Goal: Information Seeking & Learning: Learn about a topic

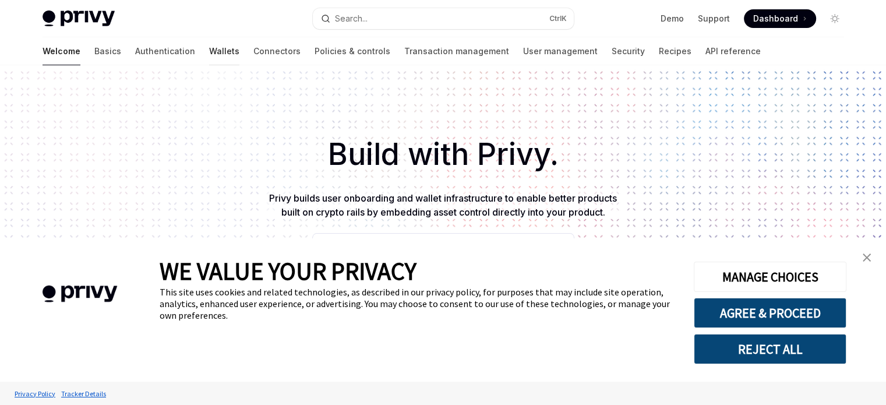
click at [209, 52] on link "Wallets" at bounding box center [224, 51] width 30 height 28
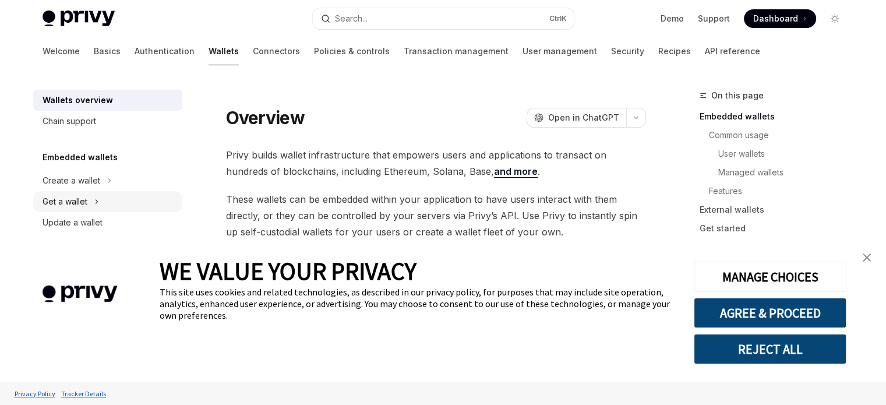
click at [101, 198] on button "Get a wallet" at bounding box center [107, 201] width 149 height 21
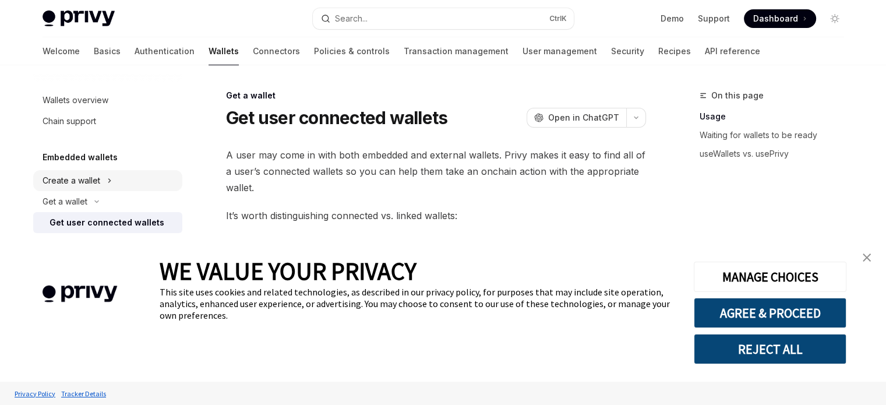
click at [103, 181] on button "Create a wallet" at bounding box center [107, 180] width 149 height 21
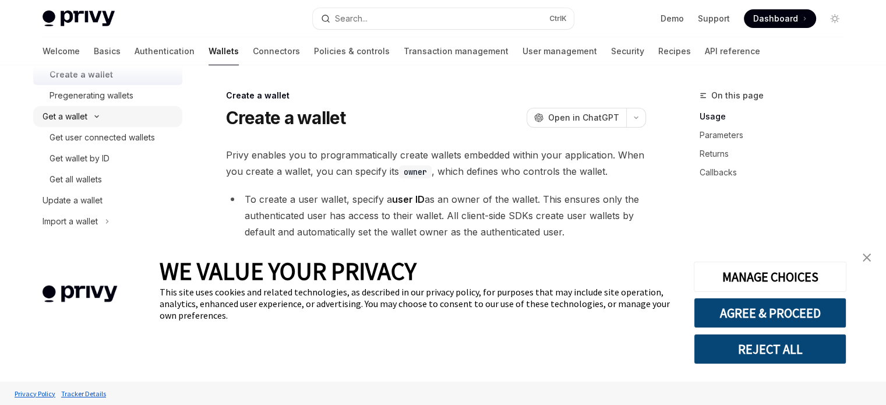
scroll to position [93, 0]
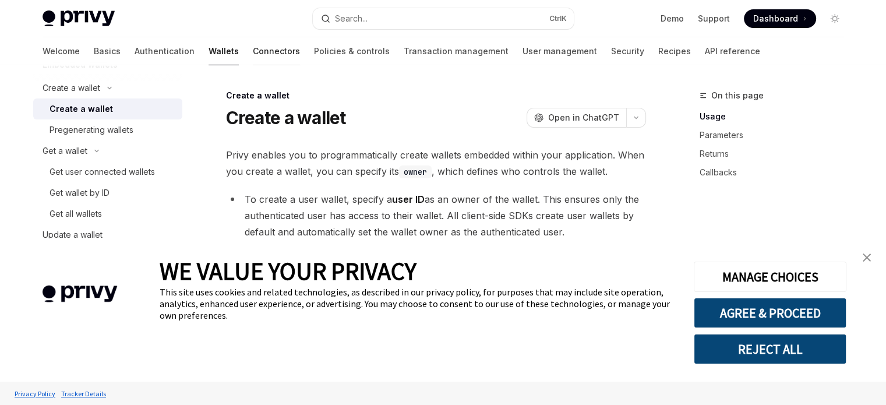
click at [253, 44] on link "Connectors" at bounding box center [276, 51] width 47 height 28
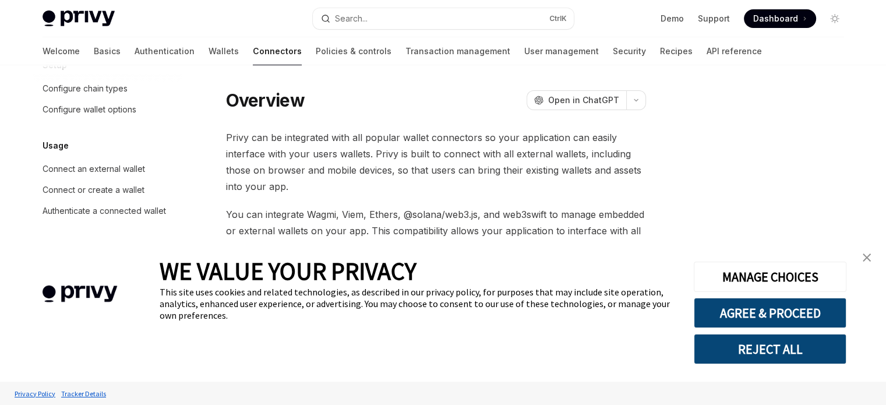
scroll to position [35, 0]
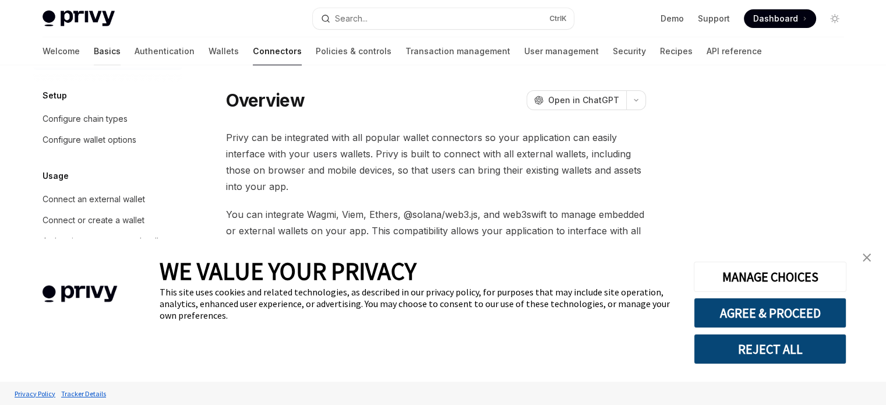
click at [94, 49] on link "Basics" at bounding box center [107, 51] width 27 height 28
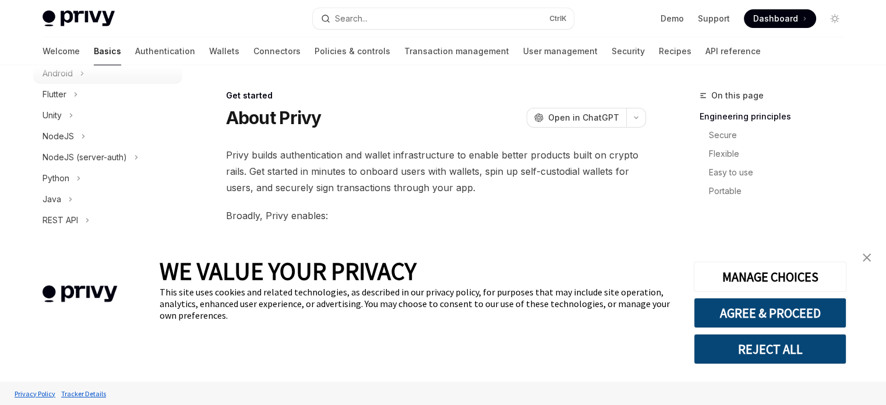
scroll to position [228, 0]
click at [82, 172] on button "Python" at bounding box center [107, 176] width 149 height 21
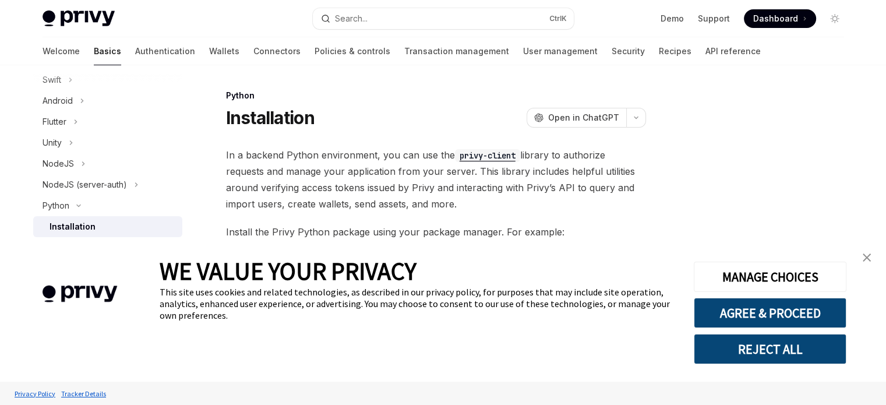
scroll to position [65, 0]
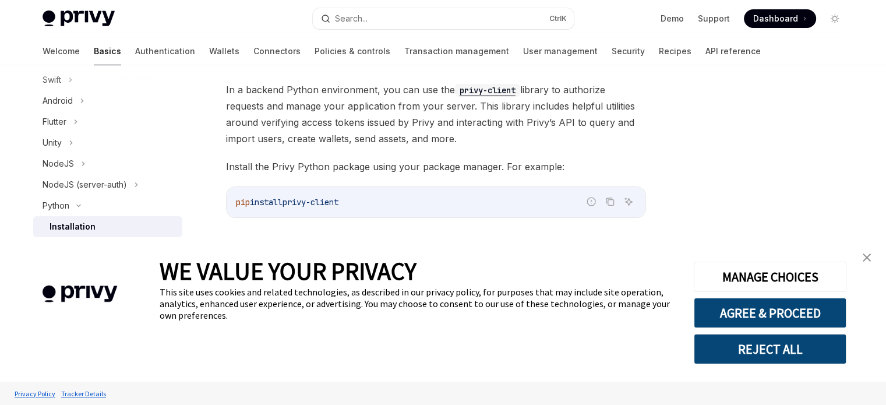
click at [868, 260] on img "close banner" at bounding box center [867, 258] width 8 height 8
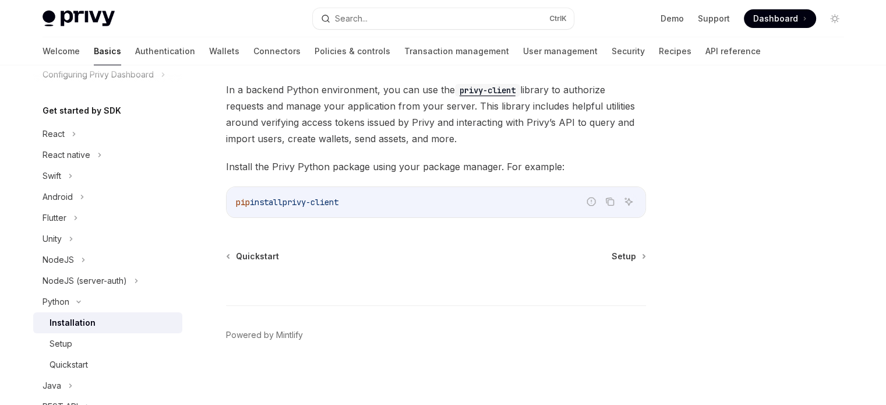
scroll to position [0, 0]
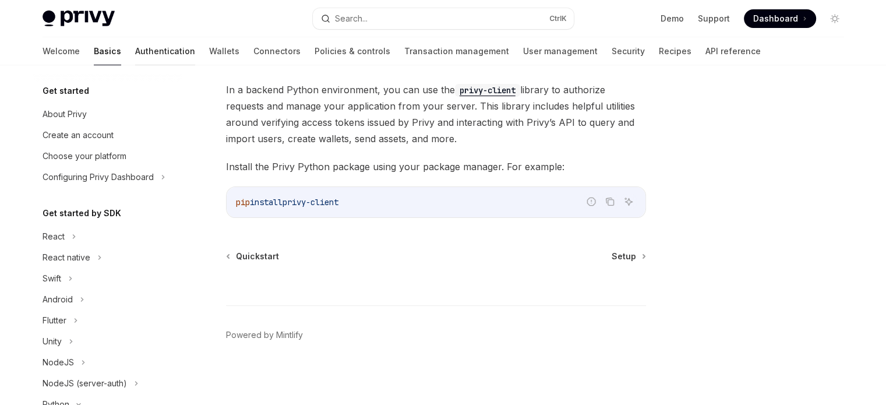
click at [135, 48] on link "Authentication" at bounding box center [165, 51] width 60 height 28
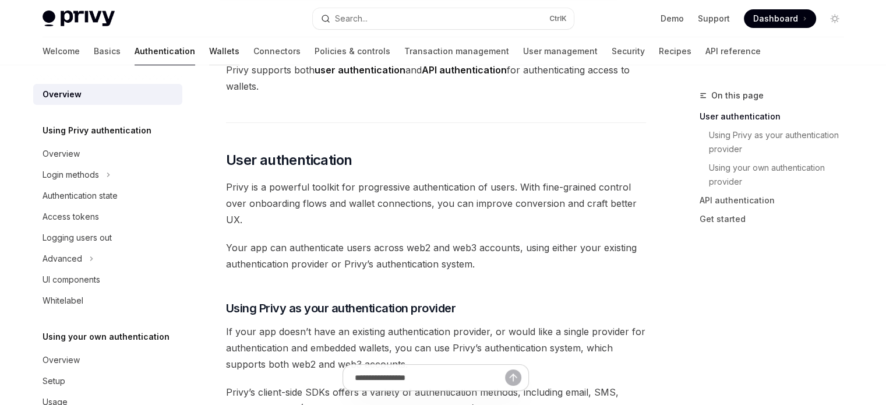
click at [209, 50] on link "Wallets" at bounding box center [224, 51] width 30 height 28
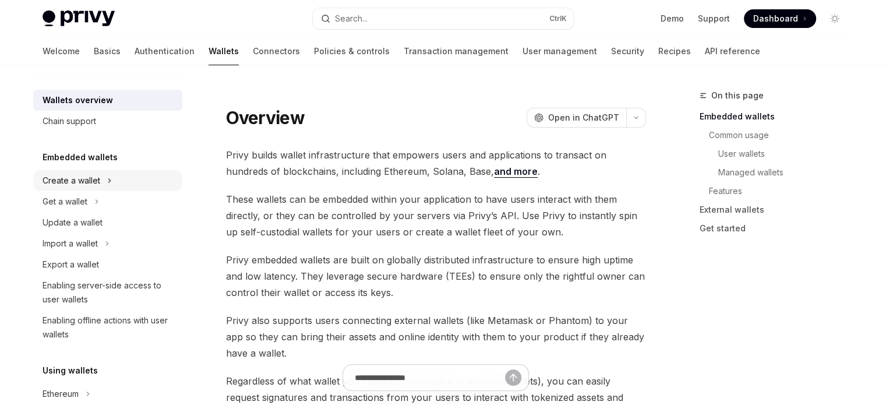
click at [104, 179] on button "Create a wallet" at bounding box center [107, 180] width 149 height 21
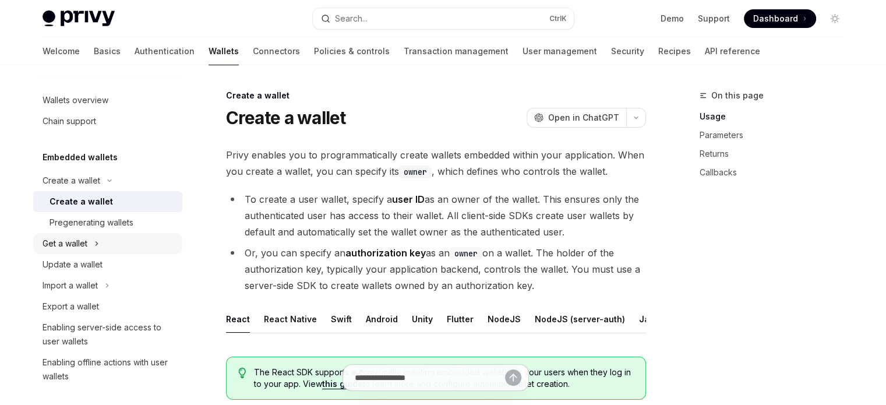
click at [91, 245] on button "Get a wallet" at bounding box center [107, 243] width 149 height 21
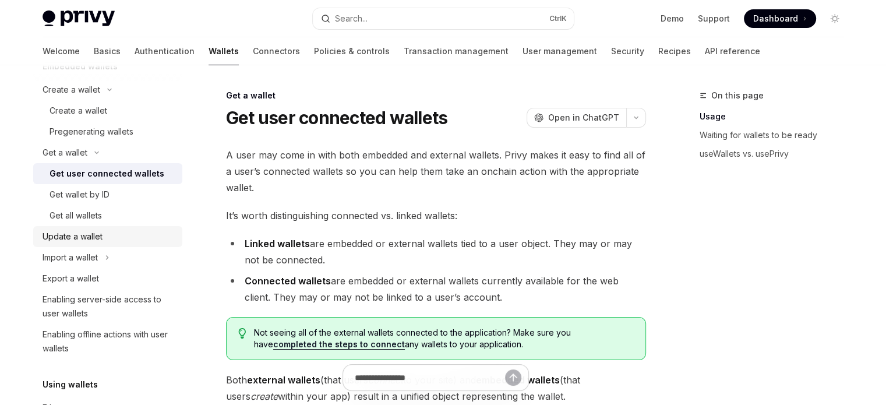
scroll to position [91, 0]
drag, startPoint x: 112, startPoint y: 265, endPoint x: 100, endPoint y: 259, distance: 13.0
click at [100, 259] on button "Import a wallet" at bounding box center [107, 257] width 149 height 21
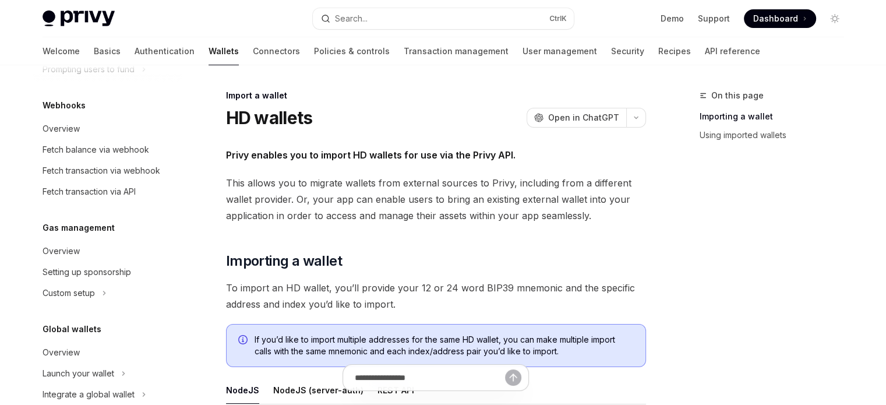
scroll to position [764, 0]
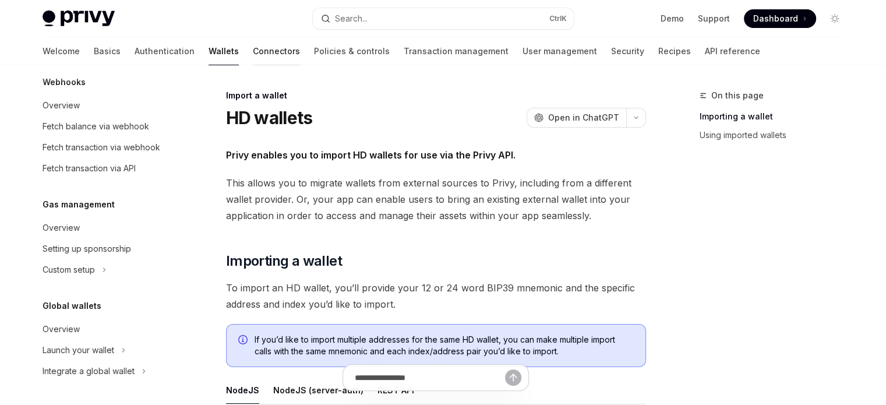
click at [253, 57] on link "Connectors" at bounding box center [276, 51] width 47 height 28
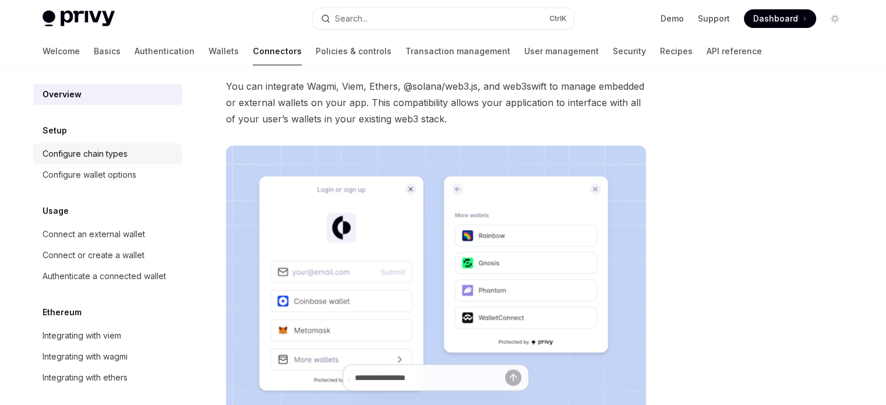
scroll to position [52, 0]
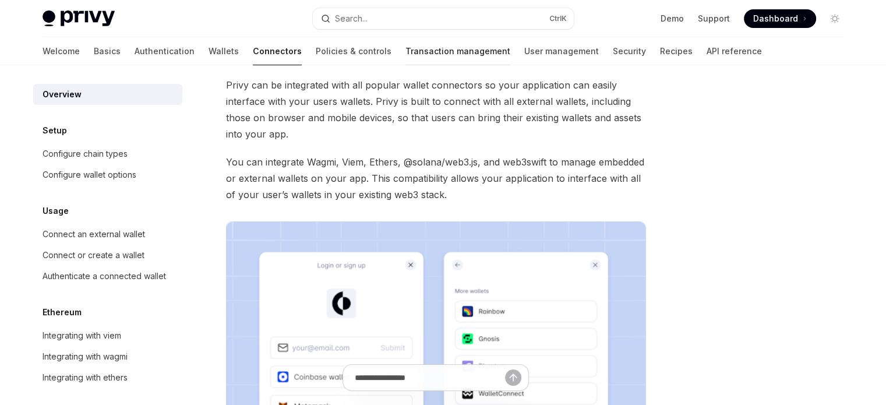
click at [406, 51] on link "Transaction management" at bounding box center [458, 51] width 105 height 28
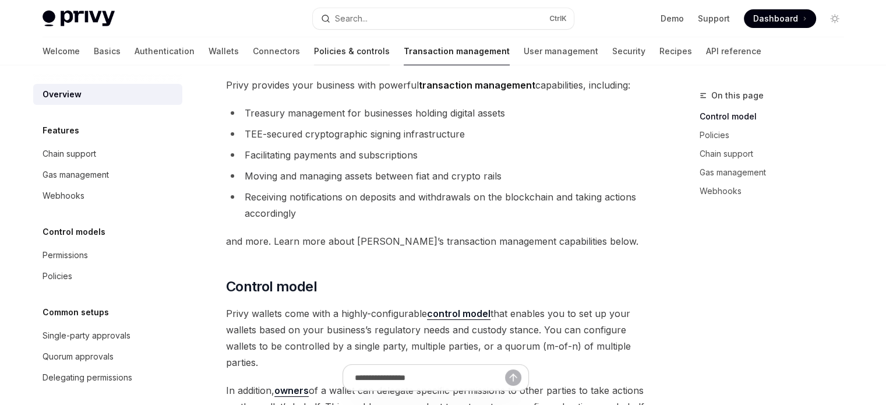
click at [314, 47] on link "Policies & controls" at bounding box center [352, 51] width 76 height 28
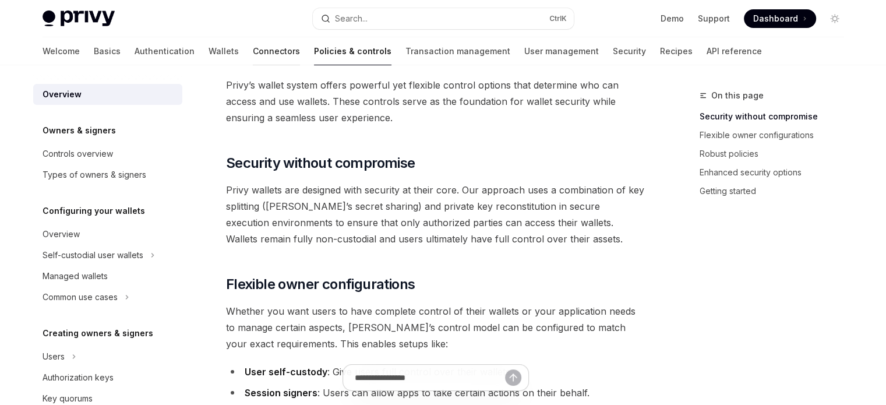
click at [253, 51] on link "Connectors" at bounding box center [276, 51] width 47 height 28
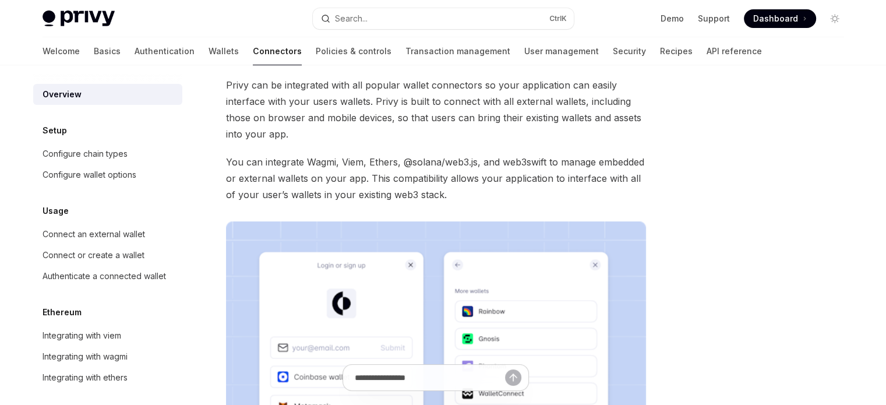
click at [182, 51] on div "Welcome Basics Authentication Wallets Connectors Policies & controls Transactio…" at bounding box center [403, 51] width 720 height 28
click at [209, 51] on link "Wallets" at bounding box center [224, 51] width 30 height 28
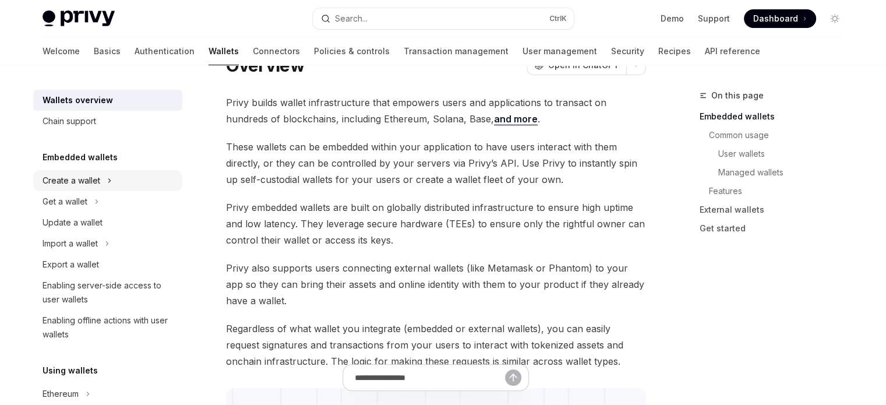
click at [104, 184] on button "Create a wallet" at bounding box center [107, 180] width 149 height 21
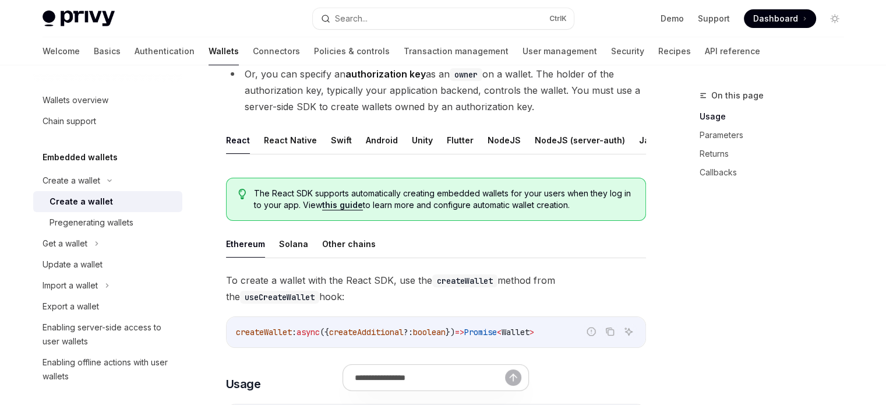
scroll to position [169, 0]
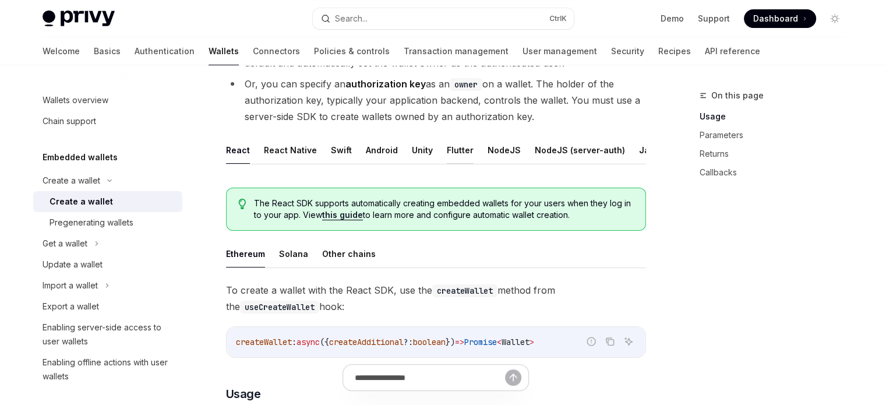
drag, startPoint x: 371, startPoint y: 167, endPoint x: 453, endPoint y: 161, distance: 82.4
click at [453, 161] on button "Flutter" at bounding box center [460, 149] width 27 height 27
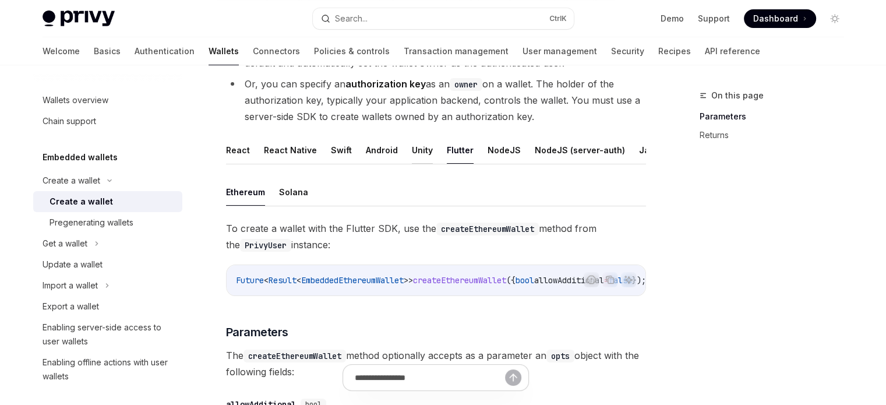
click at [422, 152] on button "Unity" at bounding box center [422, 149] width 21 height 27
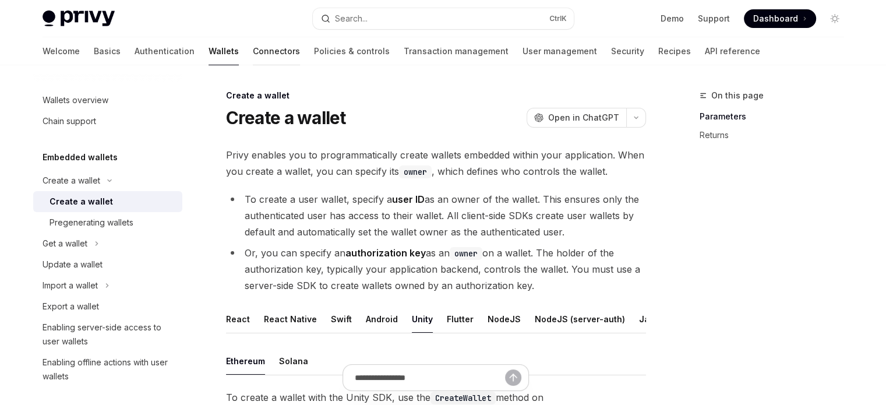
click at [253, 47] on link "Connectors" at bounding box center [276, 51] width 47 height 28
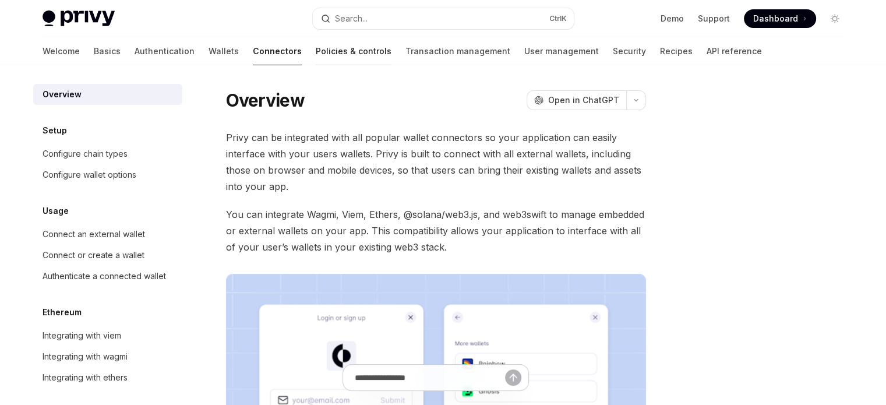
click at [316, 49] on link "Policies & controls" at bounding box center [354, 51] width 76 height 28
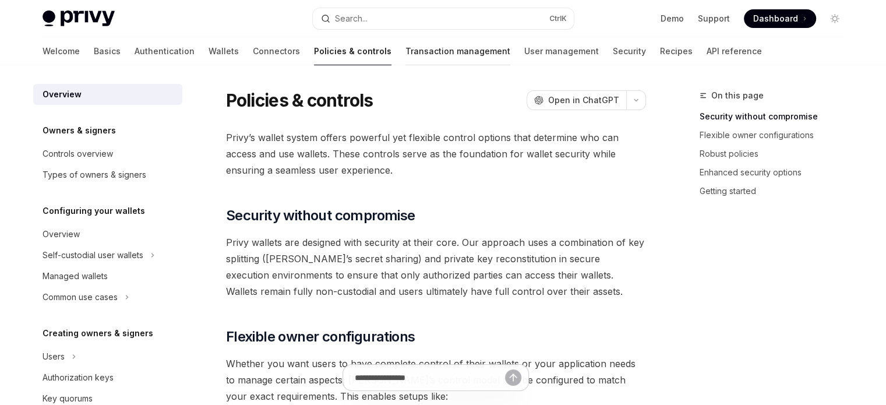
click at [406, 51] on link "Transaction management" at bounding box center [458, 51] width 105 height 28
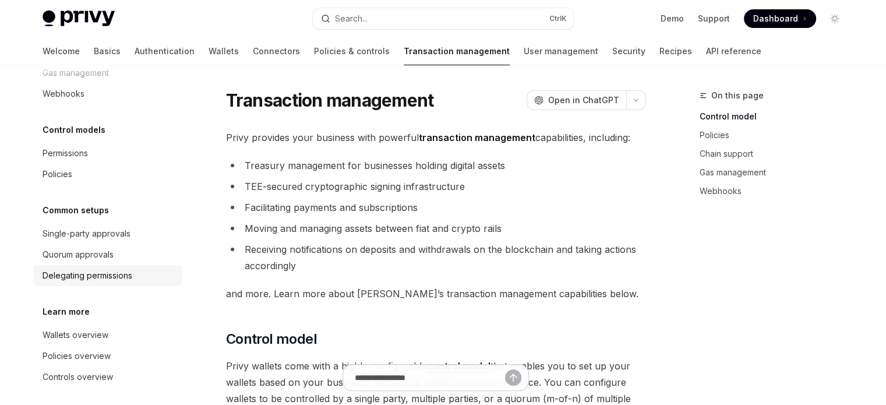
scroll to position [107, 0]
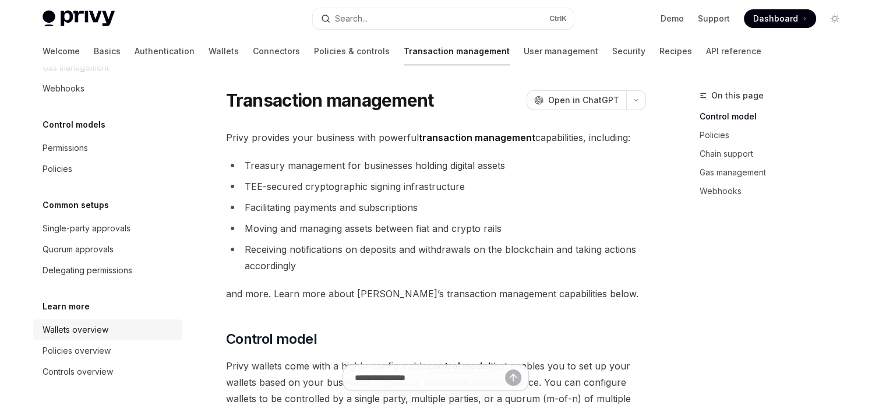
click at [103, 332] on div "Wallets overview" at bounding box center [76, 330] width 66 height 14
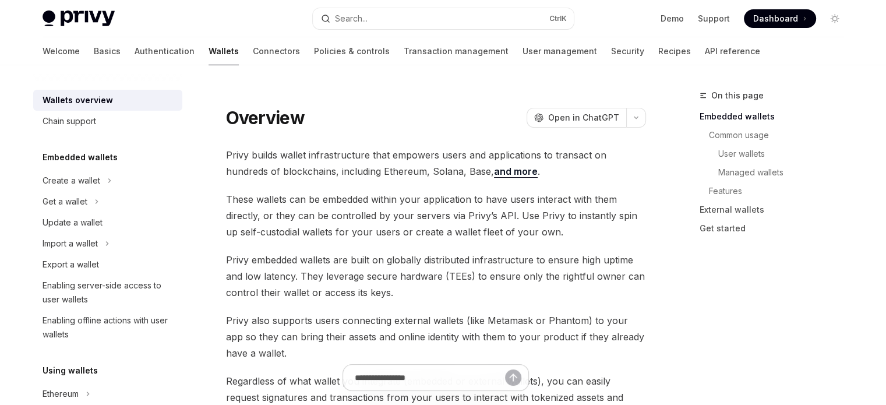
click at [98, 14] on img at bounding box center [79, 18] width 72 height 16
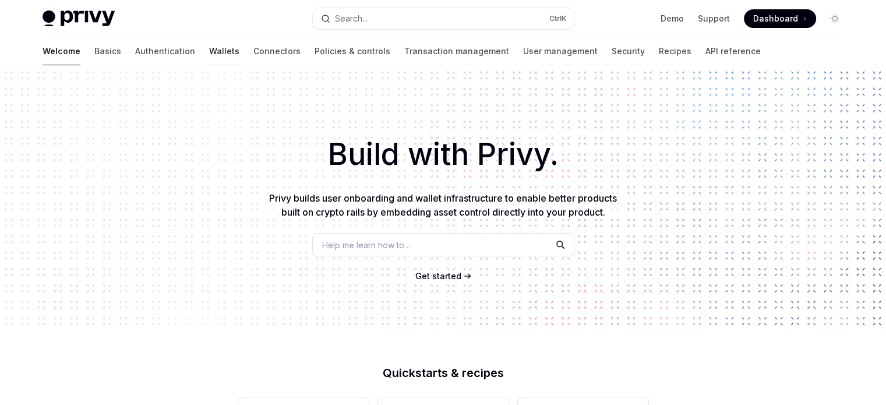
click at [209, 47] on link "Wallets" at bounding box center [224, 51] width 30 height 28
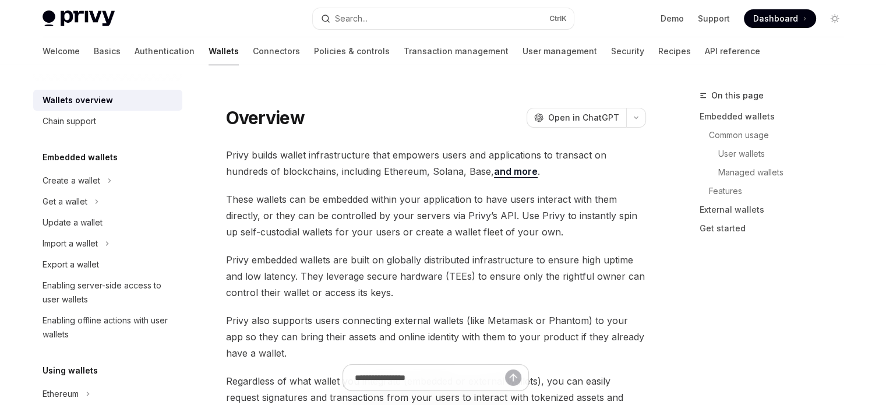
type textarea "*"
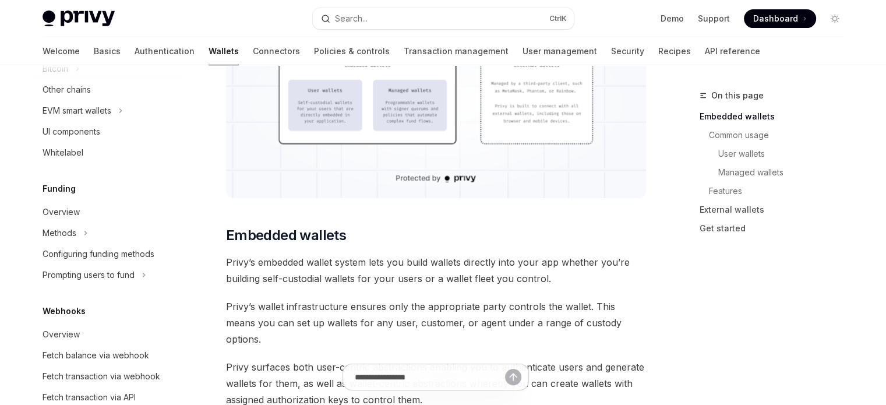
scroll to position [435, 0]
